Goal: Information Seeking & Learning: Check status

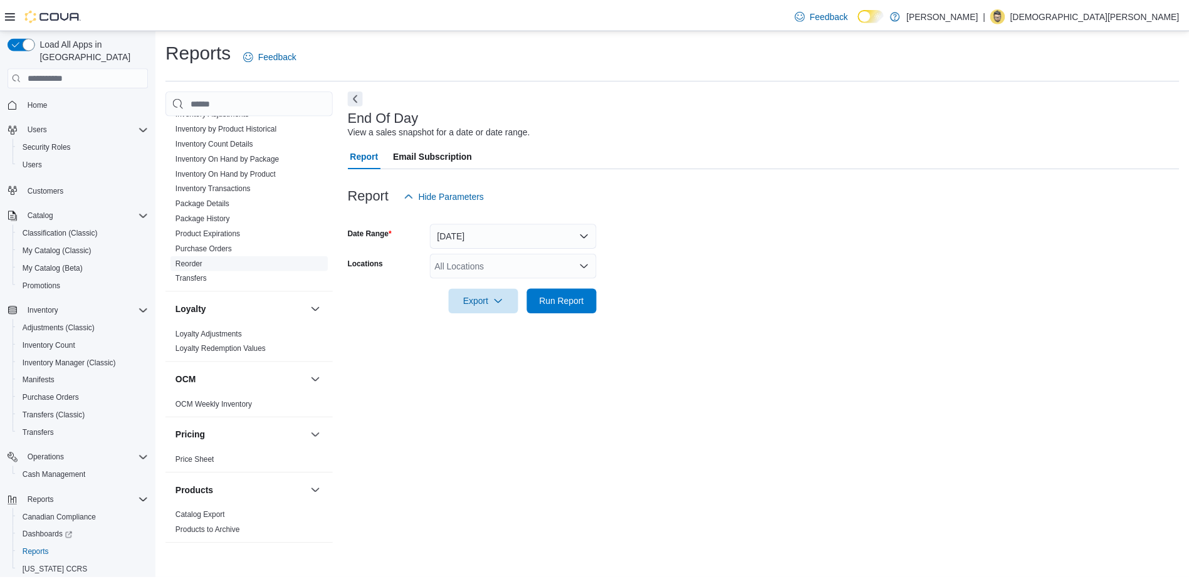
scroll to position [376, 0]
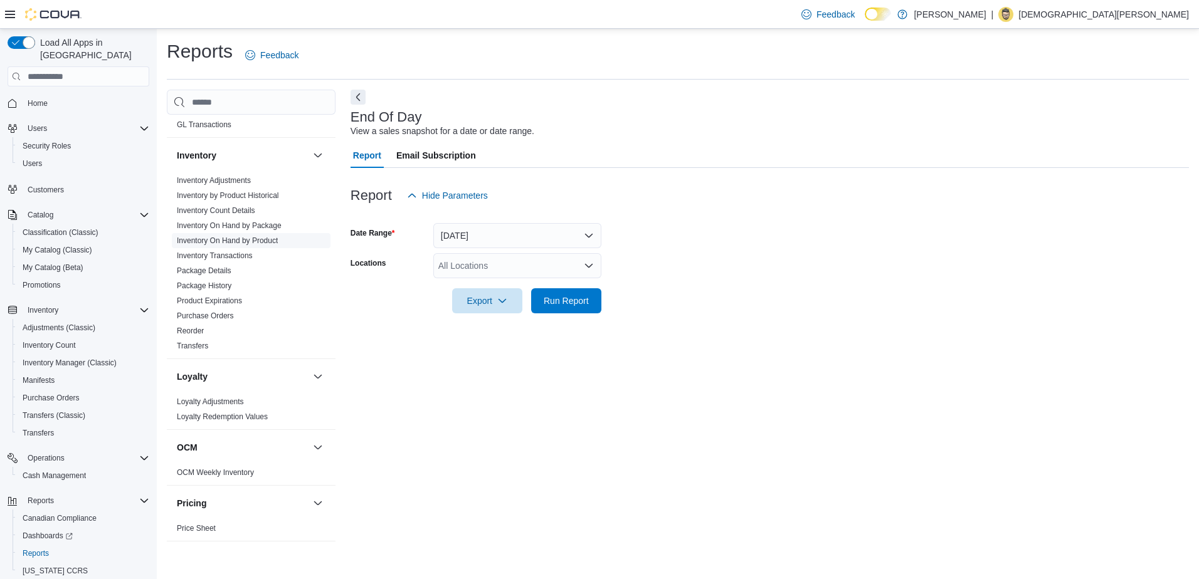
click at [247, 240] on link "Inventory On Hand by Product" at bounding box center [227, 240] width 101 height 9
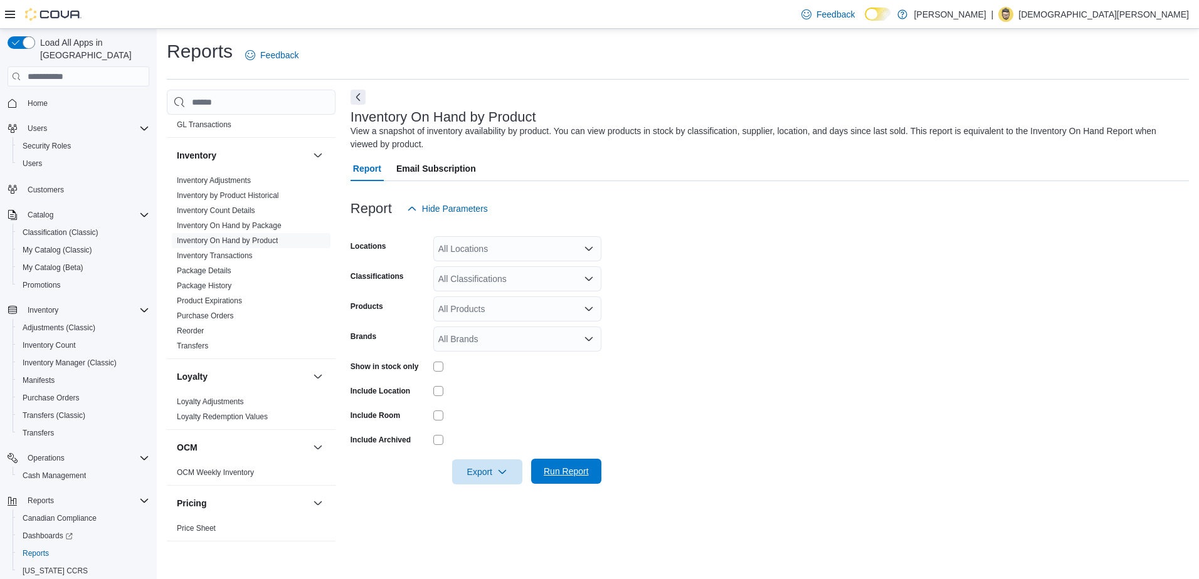
click at [557, 474] on span "Run Report" at bounding box center [566, 471] width 45 height 13
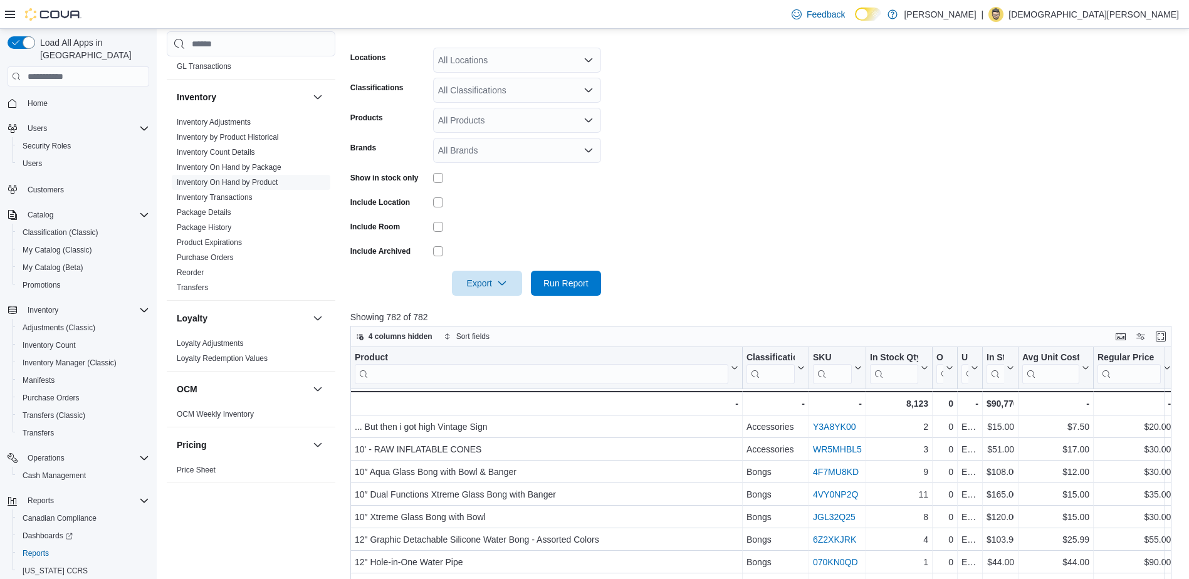
scroll to position [409, 0]
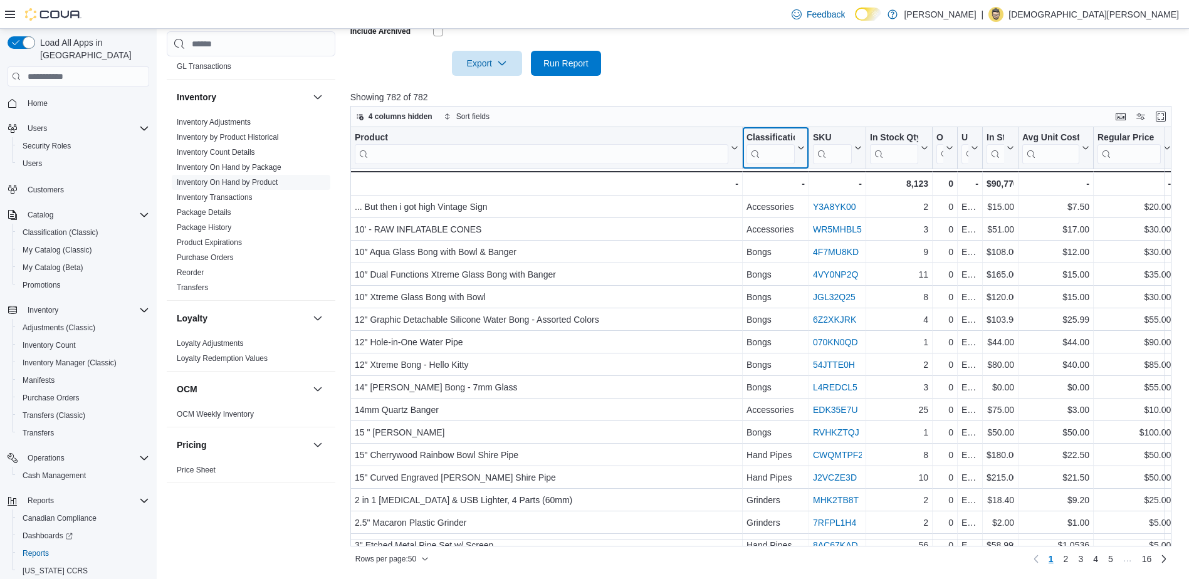
click at [769, 150] on input "search" at bounding box center [771, 154] width 48 height 20
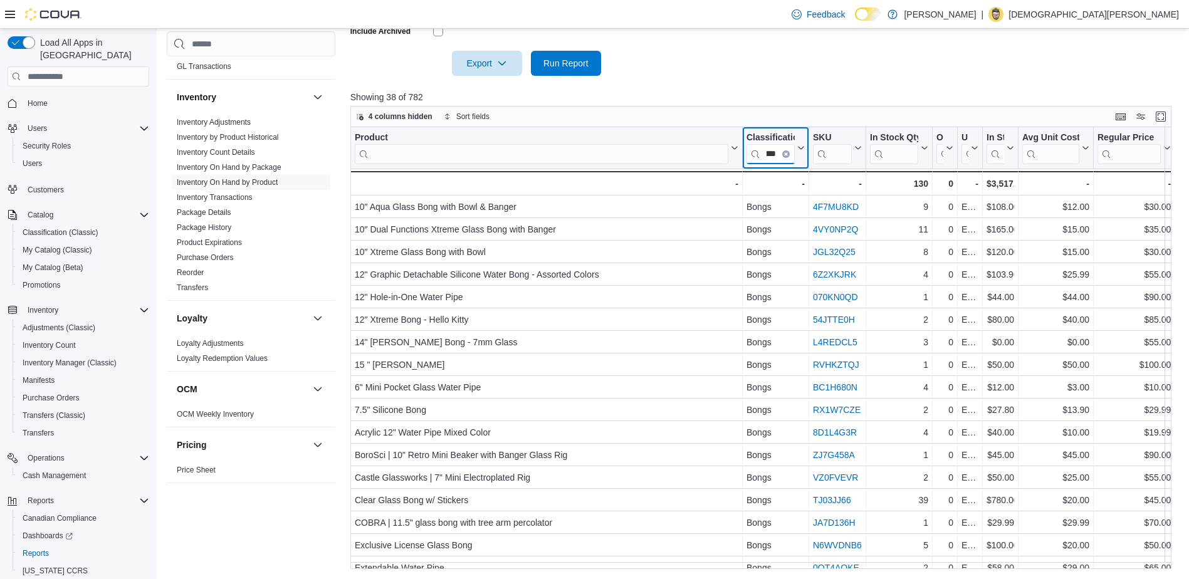
type input "****"
click at [784, 155] on icon "Clear input" at bounding box center [786, 154] width 4 height 4
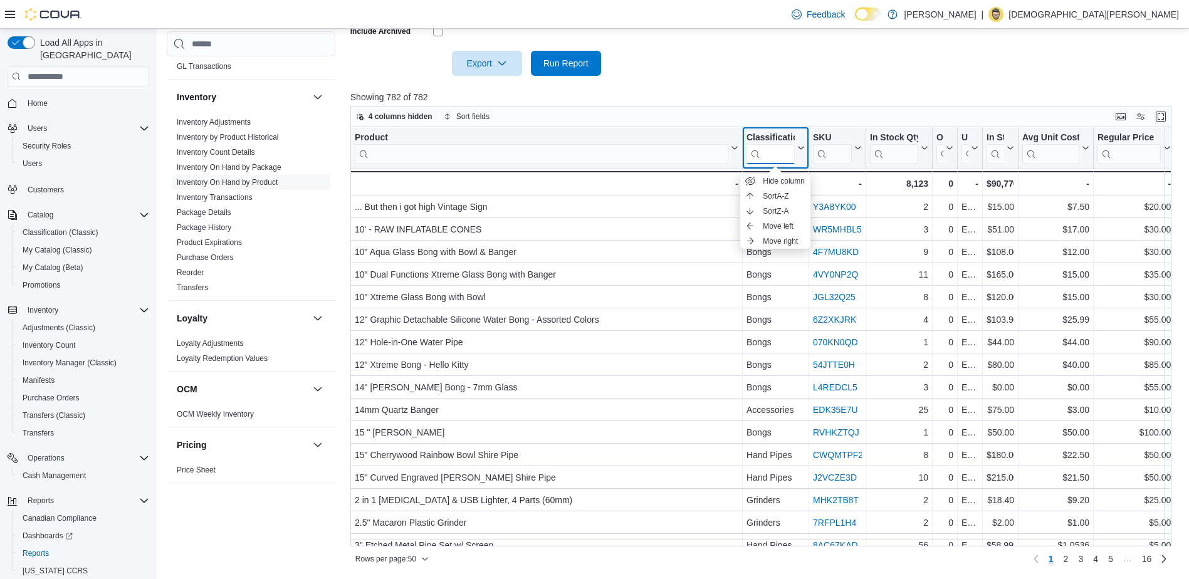
click at [785, 151] on input "search" at bounding box center [771, 154] width 48 height 20
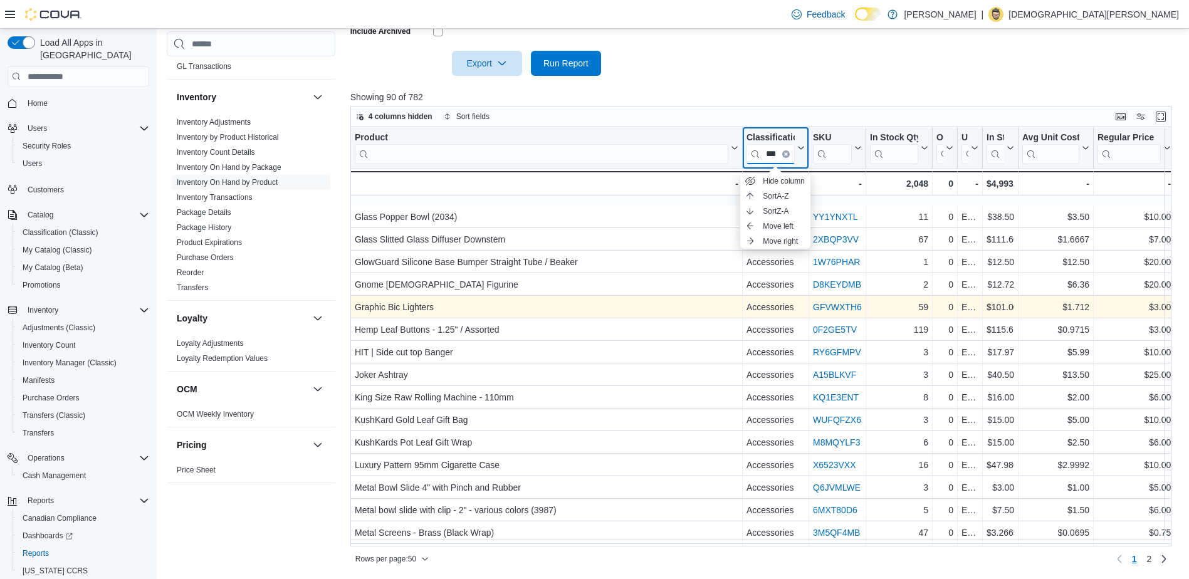
scroll to position [784, 0]
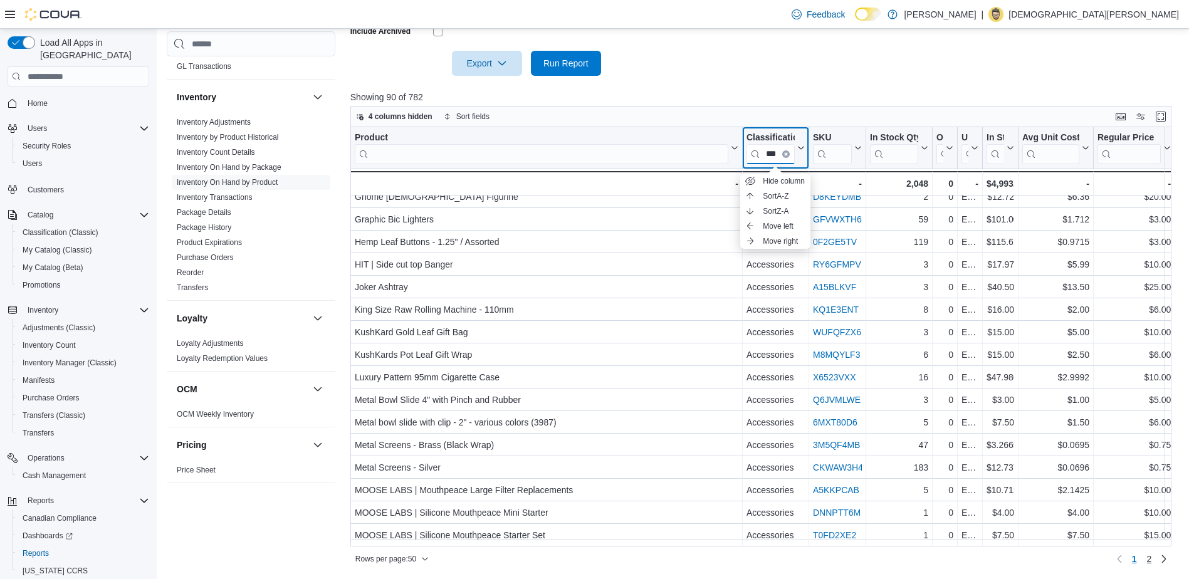
type input "***"
click at [1152, 561] on span "2" at bounding box center [1149, 559] width 5 height 13
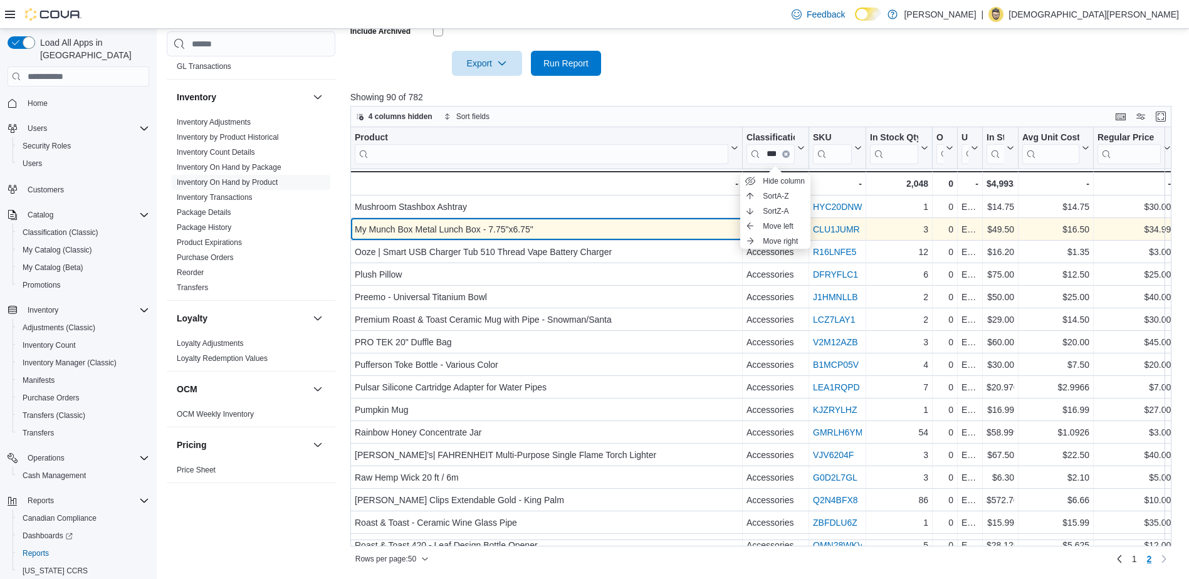
click at [619, 229] on div "My Munch Box Metal Lunch Box - 7.75"x6.75"" at bounding box center [547, 229] width 384 height 15
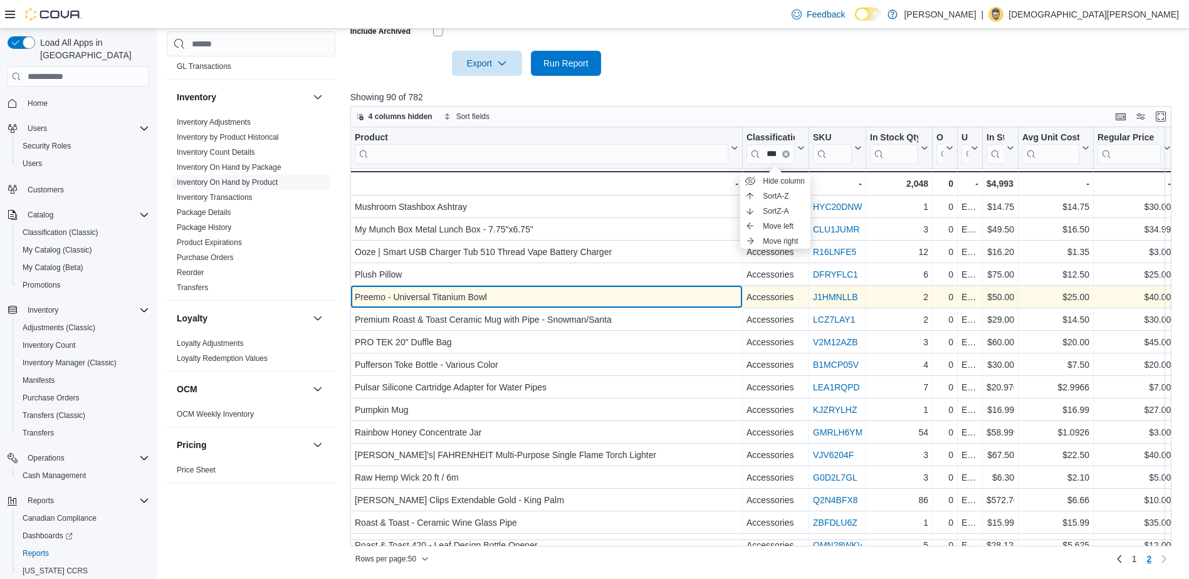
click at [661, 303] on div "Preemo - Universal Titanium Bowl" at bounding box center [547, 297] width 384 height 15
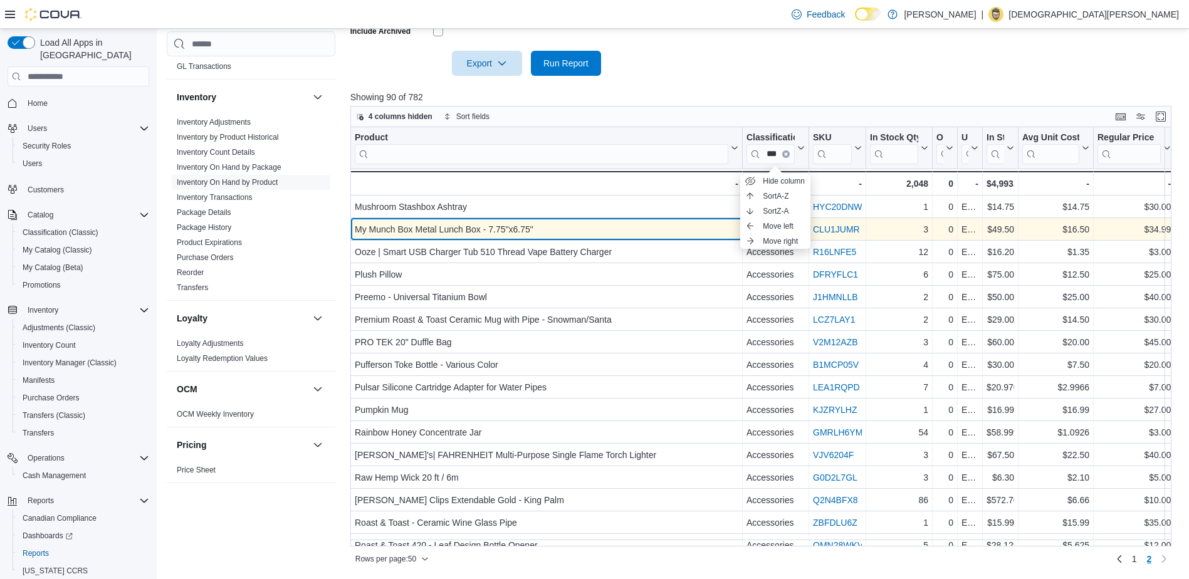
click at [594, 234] on div "My Munch Box Metal Lunch Box - 7.75"x6.75"" at bounding box center [547, 229] width 384 height 15
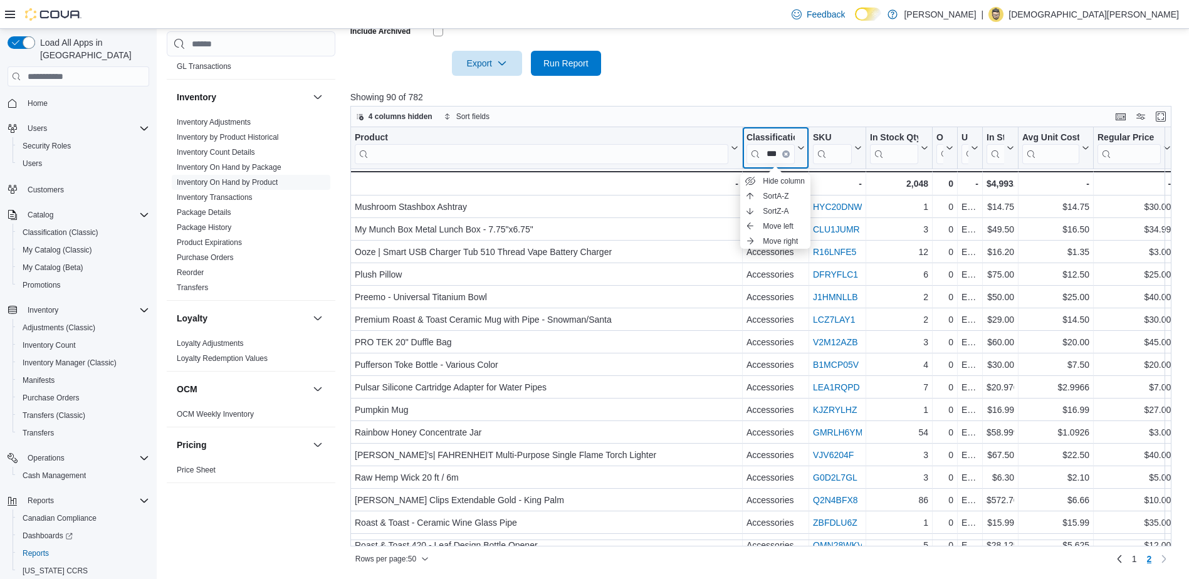
click at [786, 155] on icon "Clear input" at bounding box center [786, 154] width 4 height 4
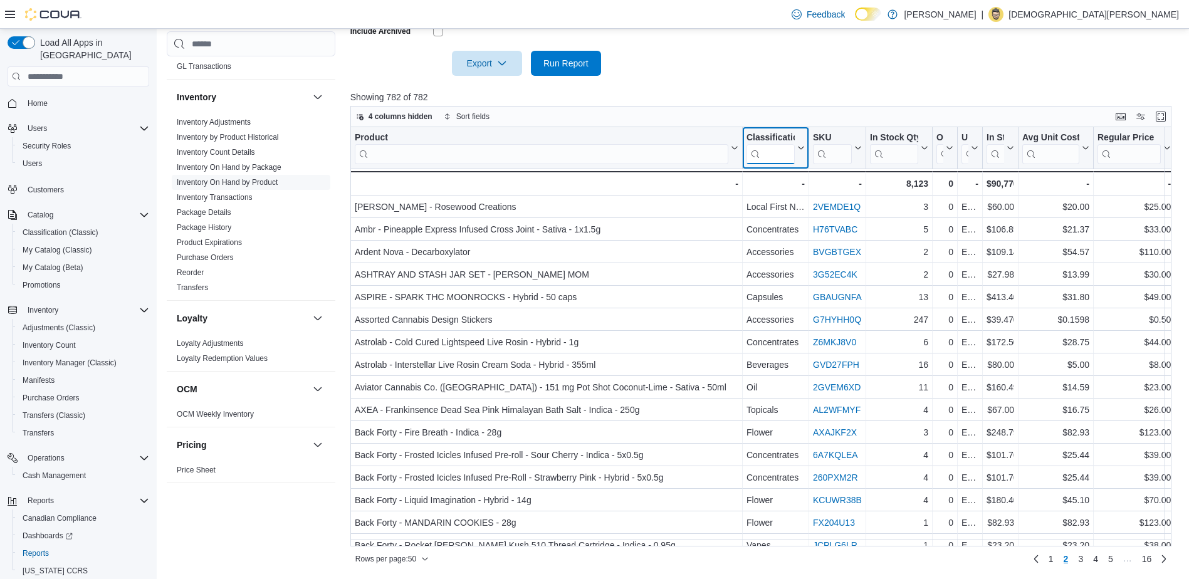
click at [785, 155] on input "search" at bounding box center [771, 154] width 48 height 20
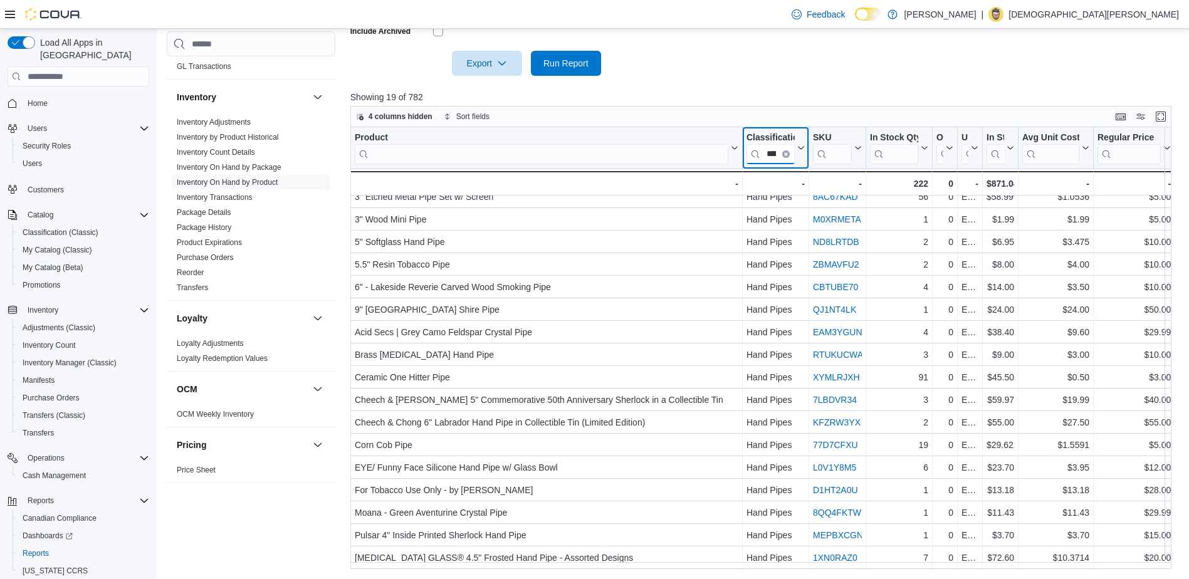
scroll to position [61, 0]
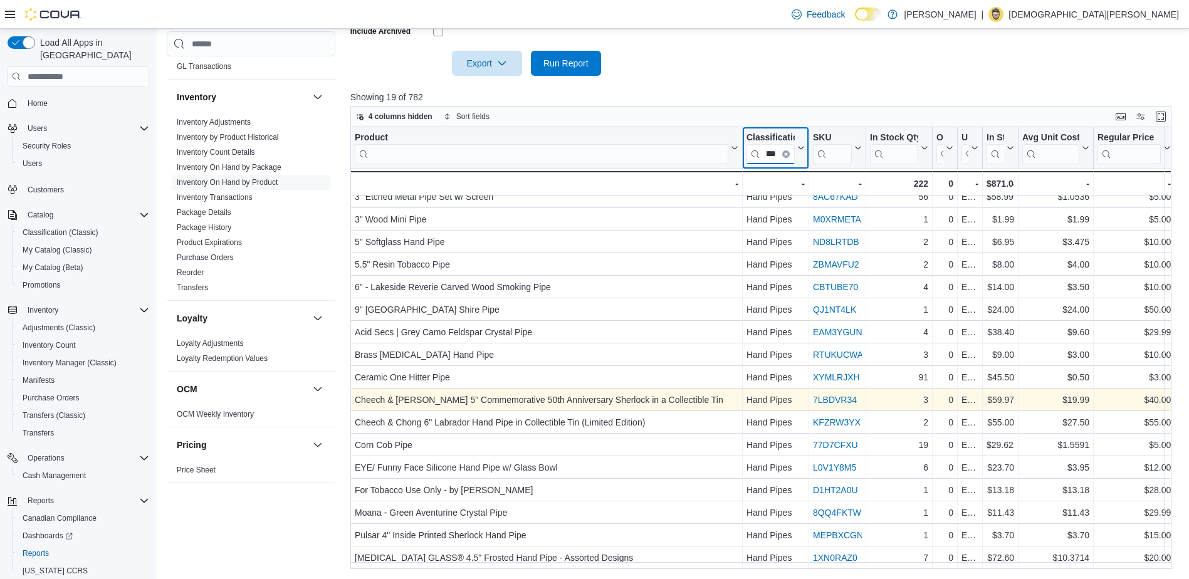
type input "****"
click at [834, 395] on link "7LBDVR34" at bounding box center [835, 400] width 44 height 10
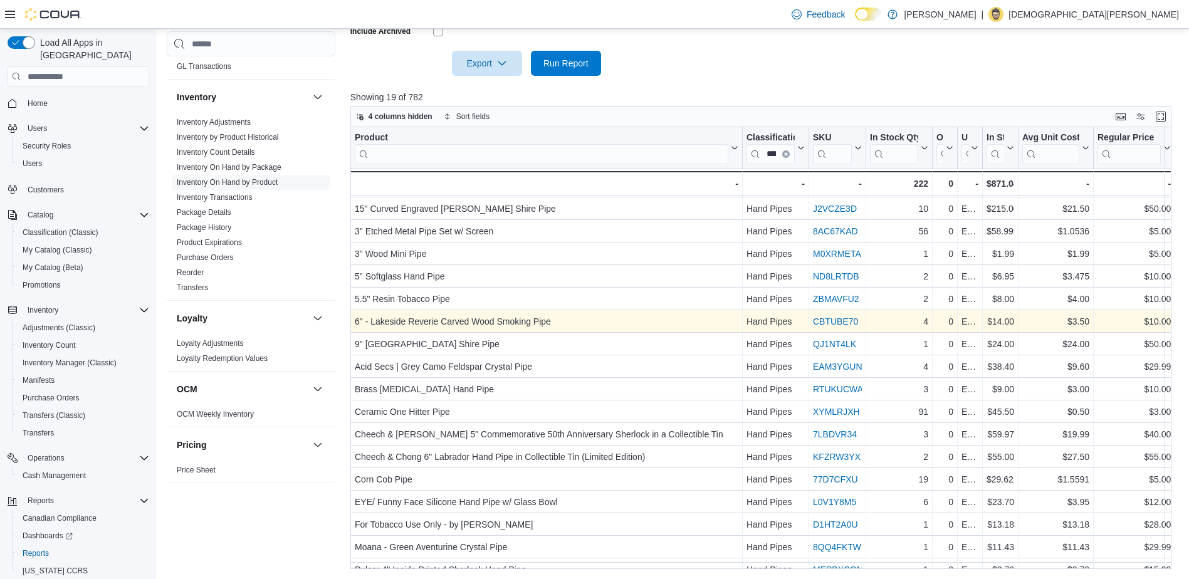
scroll to position [0, 0]
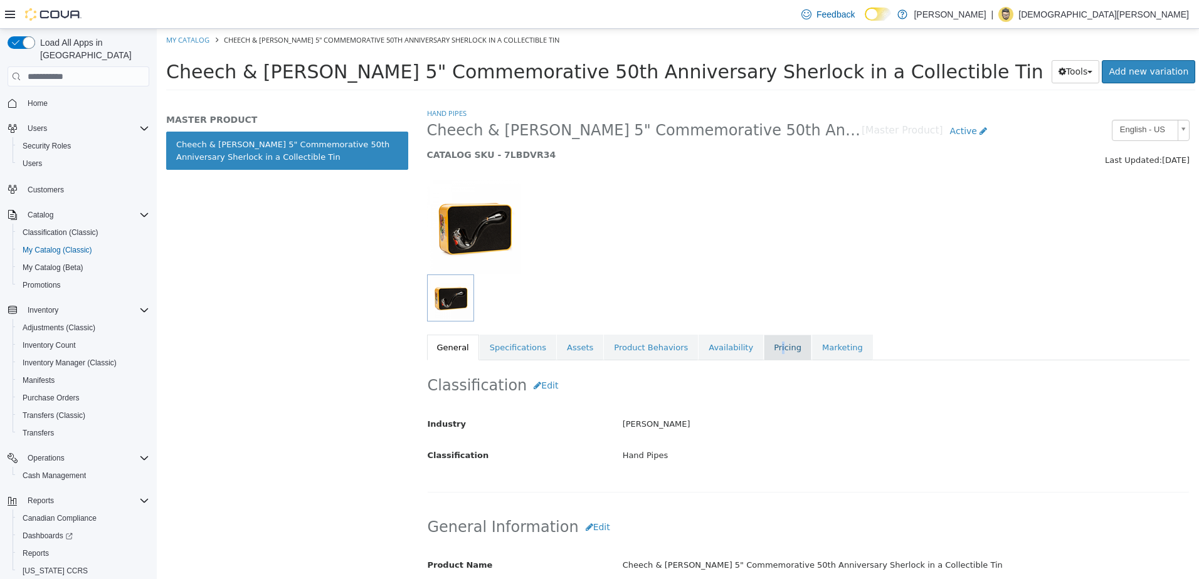
click at [764, 340] on link "Pricing" at bounding box center [788, 348] width 48 height 26
